Goal: Transaction & Acquisition: Purchase product/service

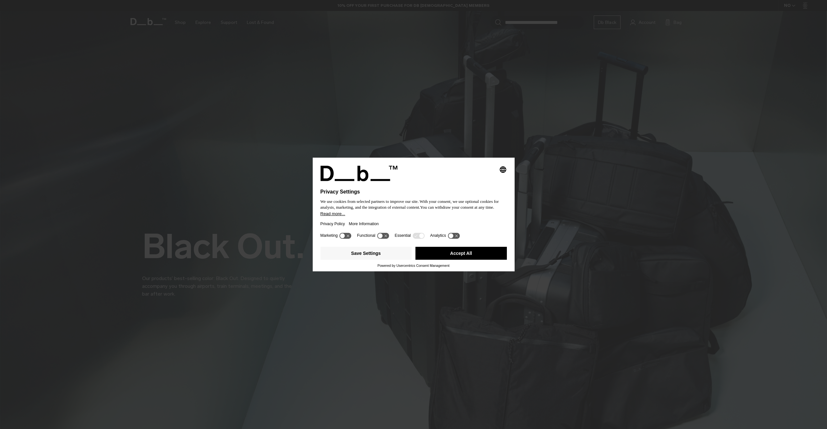
click at [467, 260] on button "Accept All" at bounding box center [460, 253] width 91 height 13
click at [468, 257] on div "Select your location It looks like you're in the Sweden. Would you like to swit…" at bounding box center [414, 214] width 138 height 98
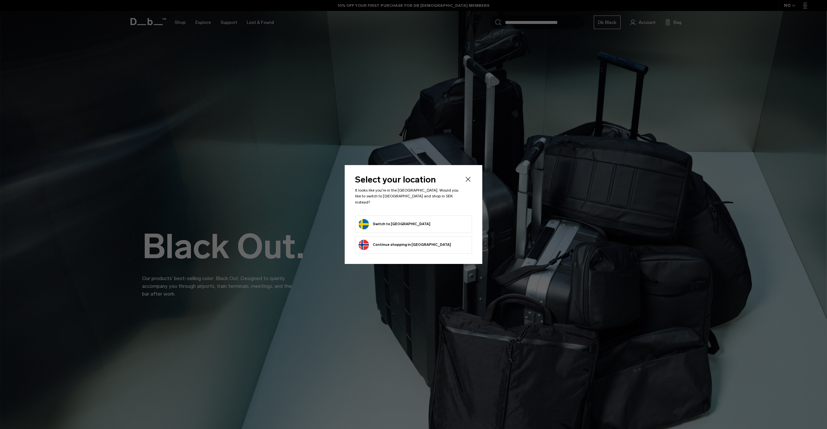
click at [465, 183] on icon "Close" at bounding box center [468, 179] width 8 height 8
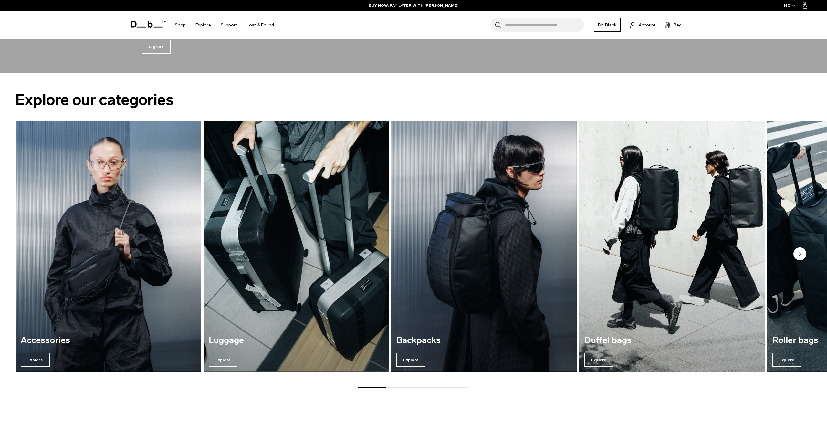
scroll to position [1169, 0]
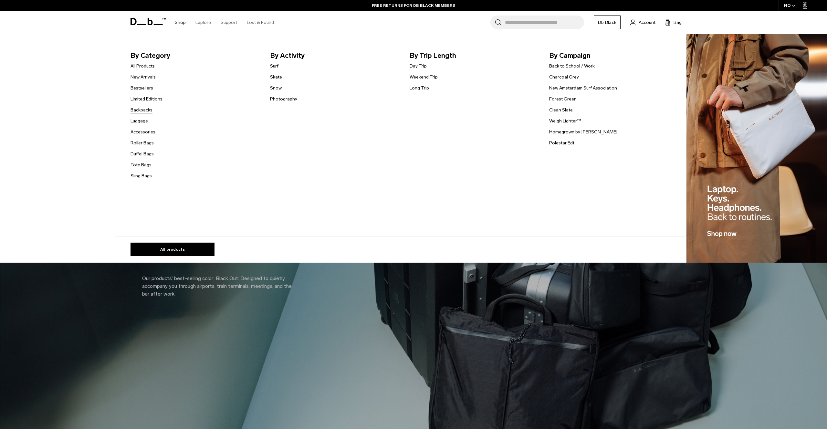
click at [143, 109] on link "Backpacks" at bounding box center [141, 110] width 22 height 7
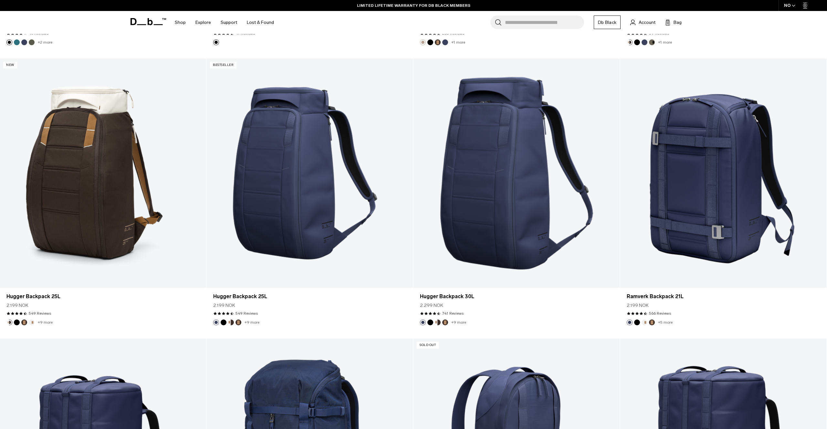
scroll to position [1570, 0]
